Goal: Book appointment/travel/reservation

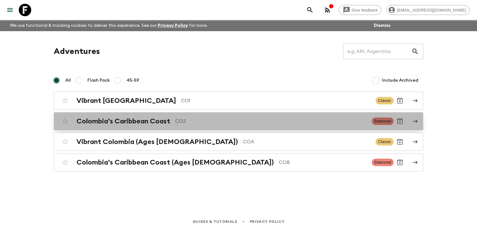
click at [161, 123] on h2 "Colombia’s Caribbean Coast" at bounding box center [123, 121] width 94 height 8
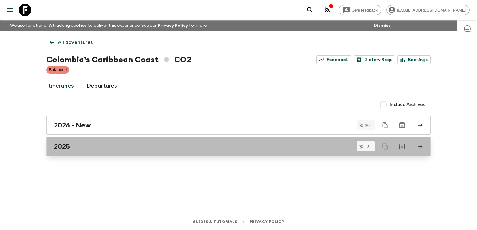
click at [83, 143] on div "2025" at bounding box center [232, 147] width 357 height 8
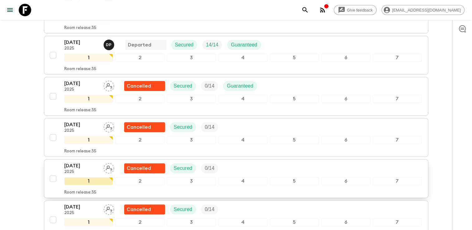
scroll to position [173, 0]
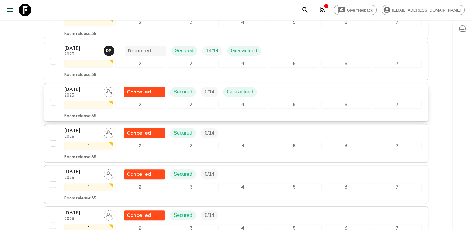
click at [85, 89] on p "[DATE]" at bounding box center [81, 89] width 34 height 7
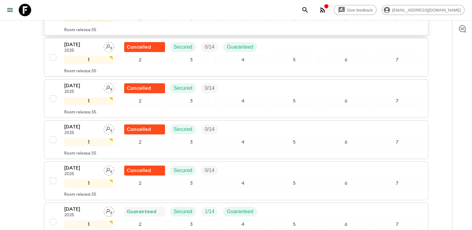
scroll to position [156, 0]
